Goal: Task Accomplishment & Management: Use online tool/utility

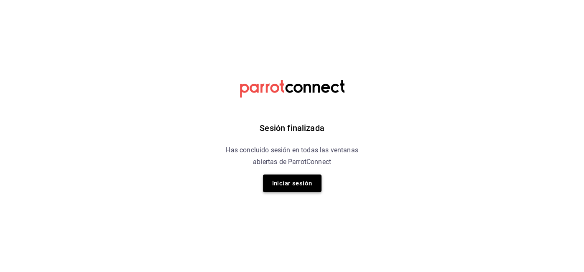
click at [288, 185] on button "Iniciar sesión" at bounding box center [292, 183] width 59 height 18
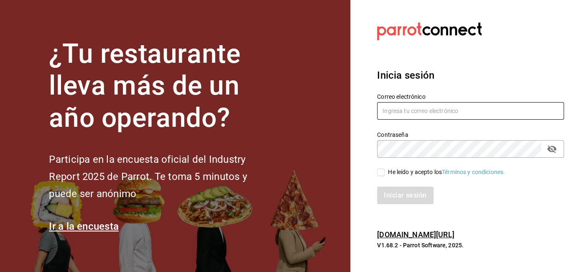
type input "ricardo.ramirez@direccionsalud.com"
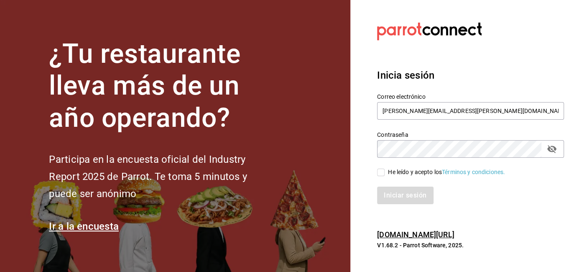
click at [379, 174] on input "He leído y acepto los Términos y condiciones." at bounding box center [381, 173] width 8 height 8
checkbox input "true"
click at [388, 200] on button "Iniciar sesión" at bounding box center [405, 196] width 57 height 18
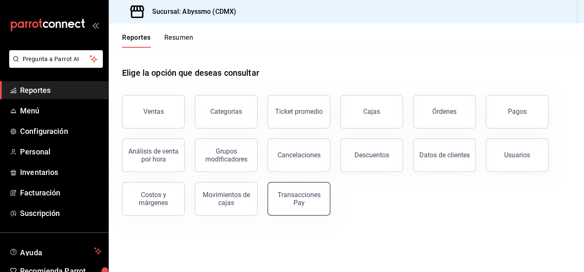
click at [281, 207] on button "Transacciones Pay" at bounding box center [299, 198] width 63 height 33
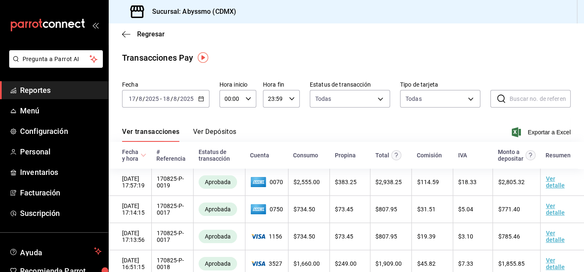
click at [198, 98] on icon "button" at bounding box center [201, 99] width 6 height 6
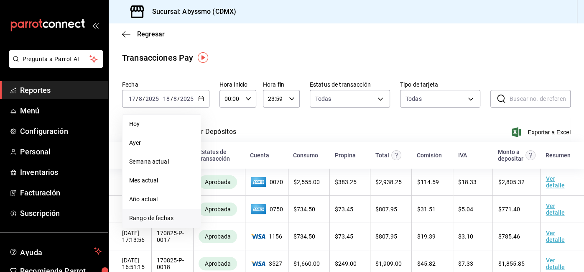
click at [169, 216] on span "Rango de fechas" at bounding box center [161, 218] width 65 height 9
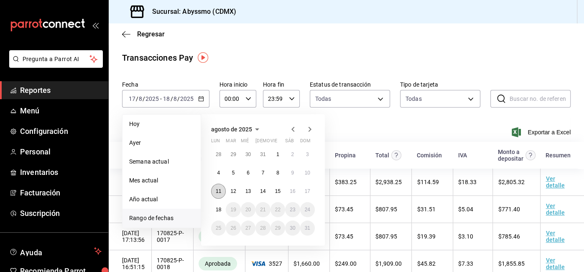
click at [222, 194] on button "11" at bounding box center [218, 191] width 15 height 15
click at [307, 190] on abbr "17" at bounding box center [307, 191] width 5 height 6
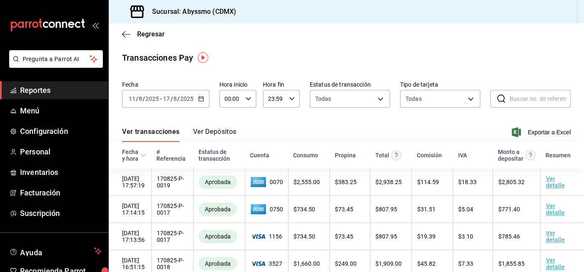
click at [549, 133] on span "Exportar a Excel" at bounding box center [542, 132] width 57 height 10
